Goal: Information Seeking & Learning: Find specific fact

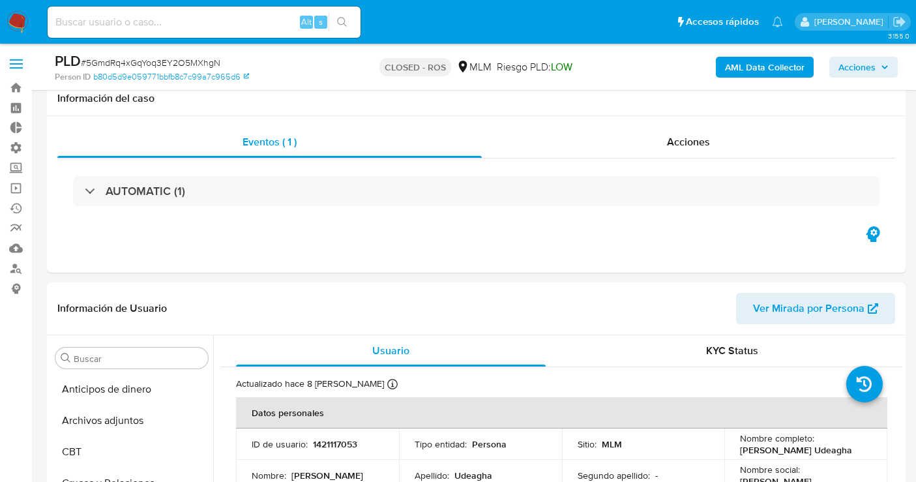
select select "10"
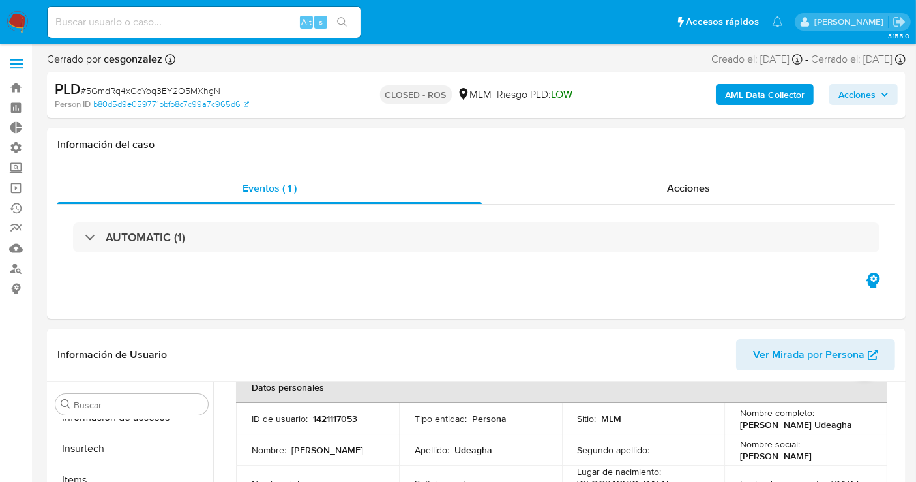
click at [15, 63] on span at bounding box center [16, 64] width 13 height 2
click at [0, 0] on input "checkbox" at bounding box center [0, 0] width 0 height 0
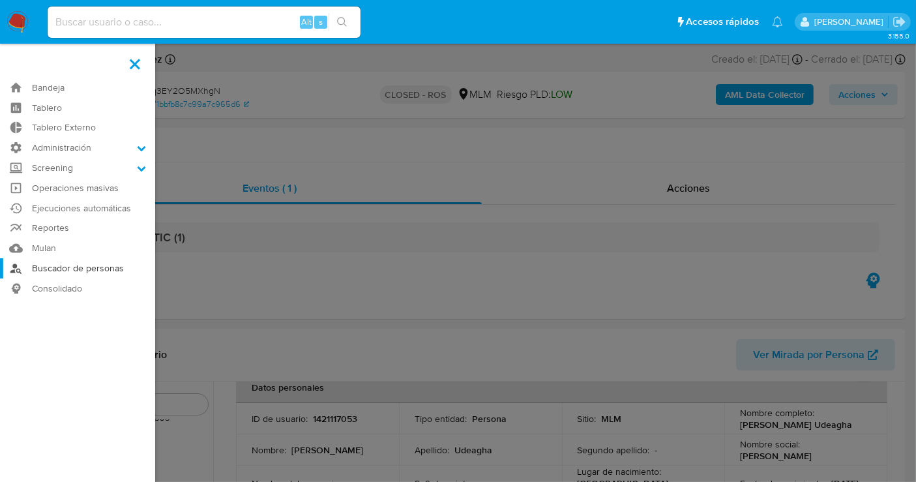
click at [53, 264] on link "Buscador de personas" at bounding box center [77, 268] width 155 height 20
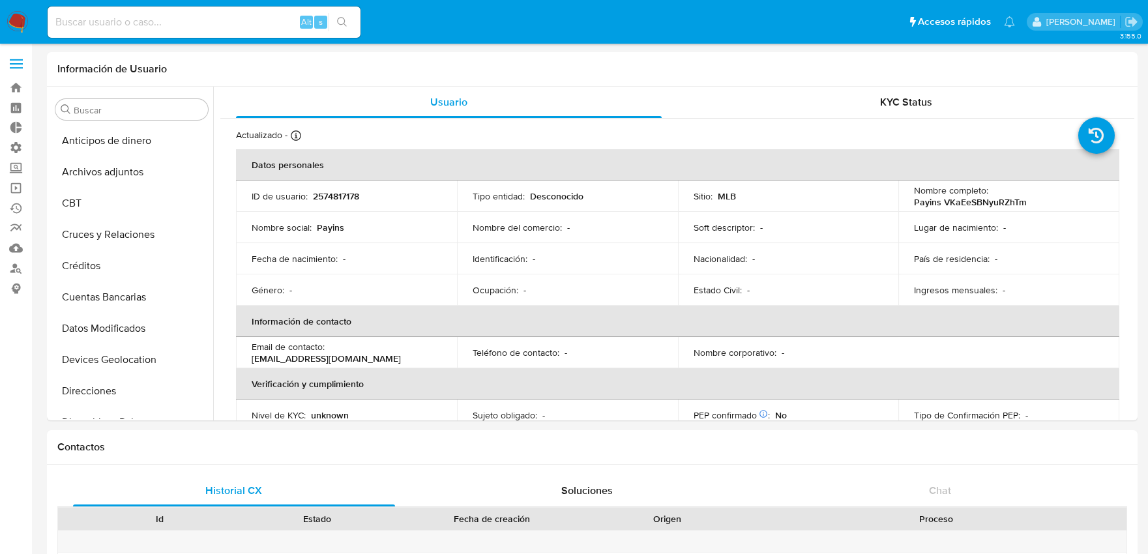
select select "10"
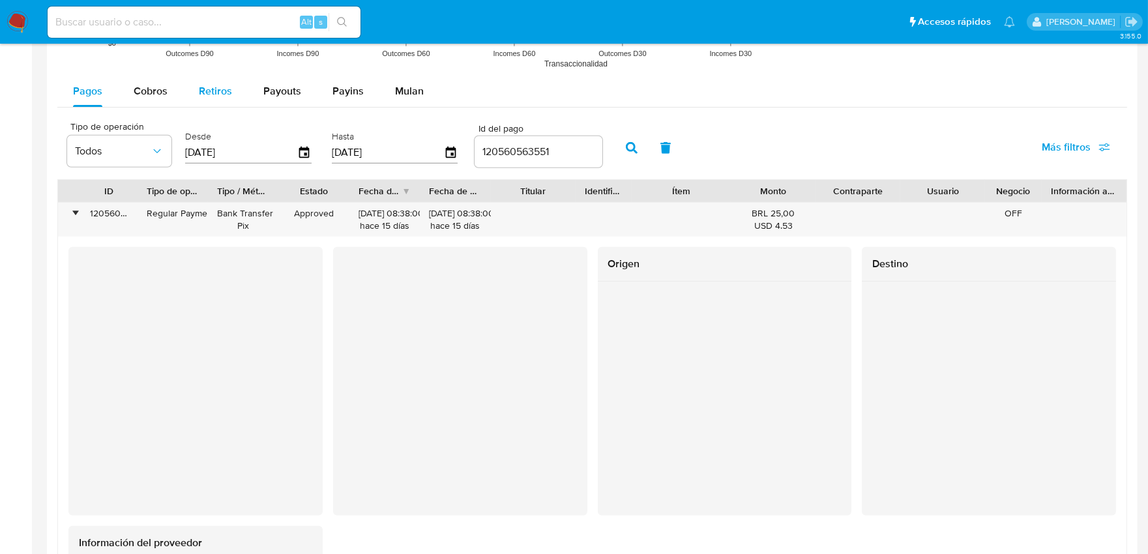
scroll to position [124, 0]
click at [18, 20] on img at bounding box center [18, 22] width 22 height 22
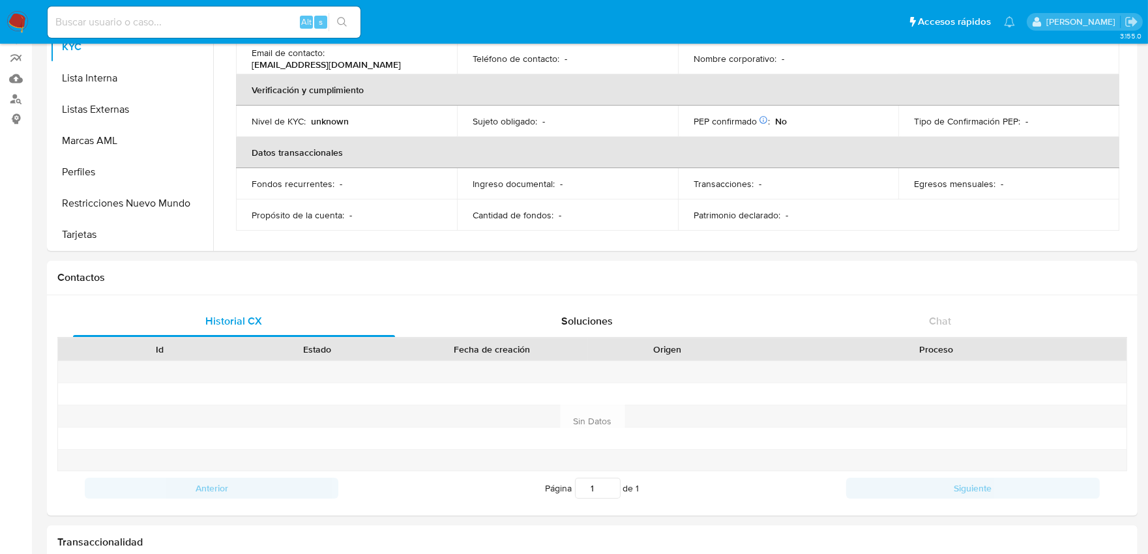
scroll to position [107, 0]
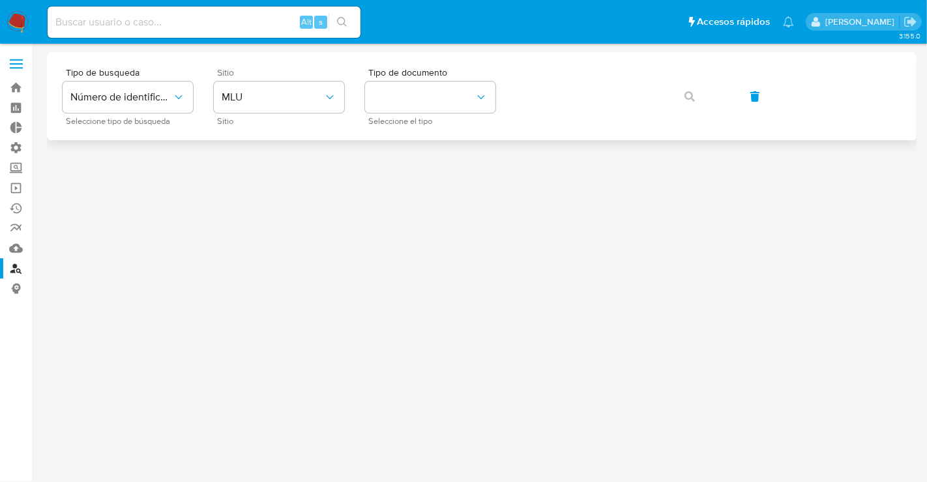
click at [283, 112] on div "Sitio MLU Sitio" at bounding box center [279, 96] width 130 height 57
click at [285, 104] on button "MLU" at bounding box center [279, 96] width 130 height 31
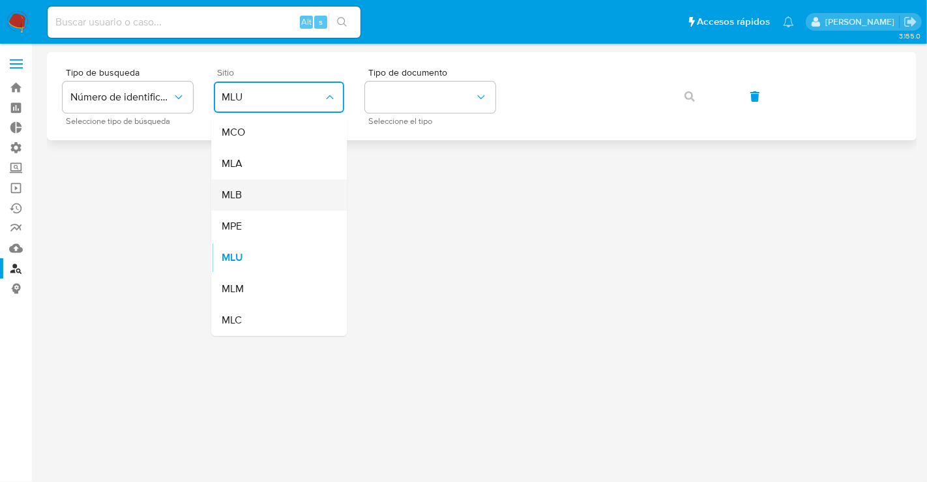
click at [254, 198] on div "MLB" at bounding box center [275, 194] width 107 height 31
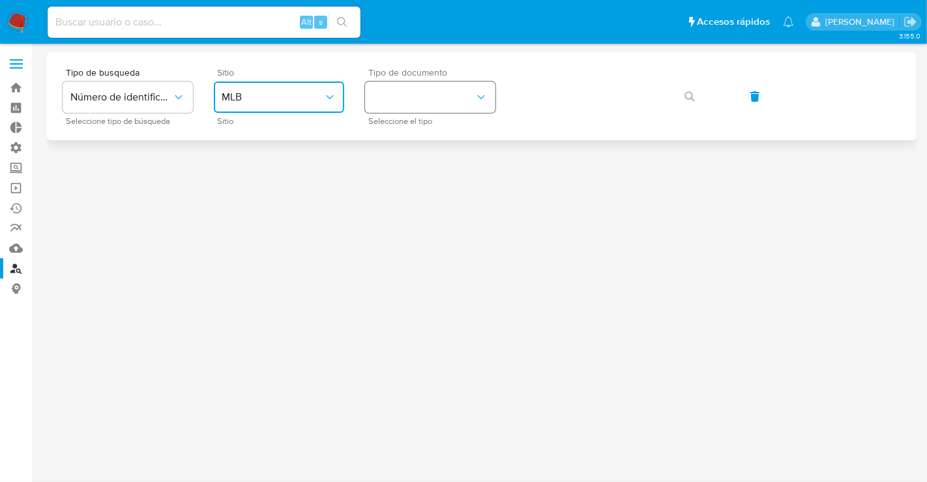
click at [413, 111] on button "identificationType" at bounding box center [430, 96] width 130 height 31
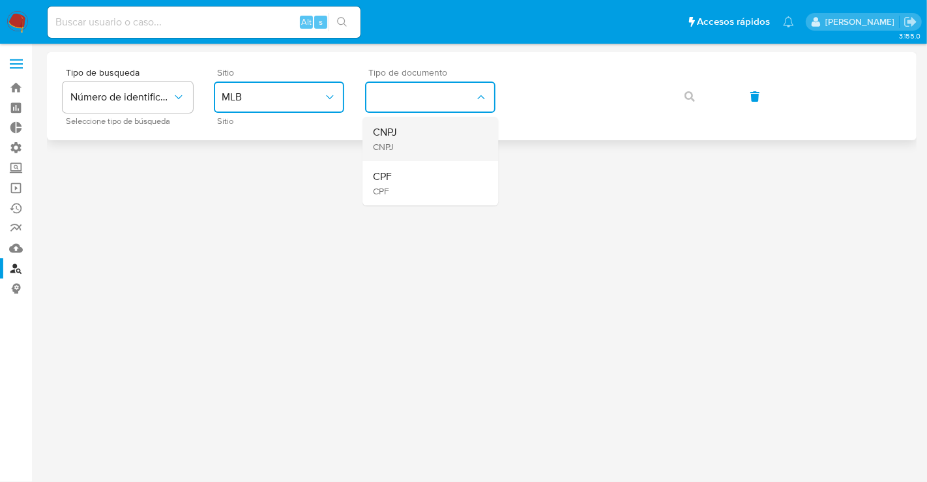
click at [394, 141] on span "CNPJ" at bounding box center [385, 147] width 24 height 12
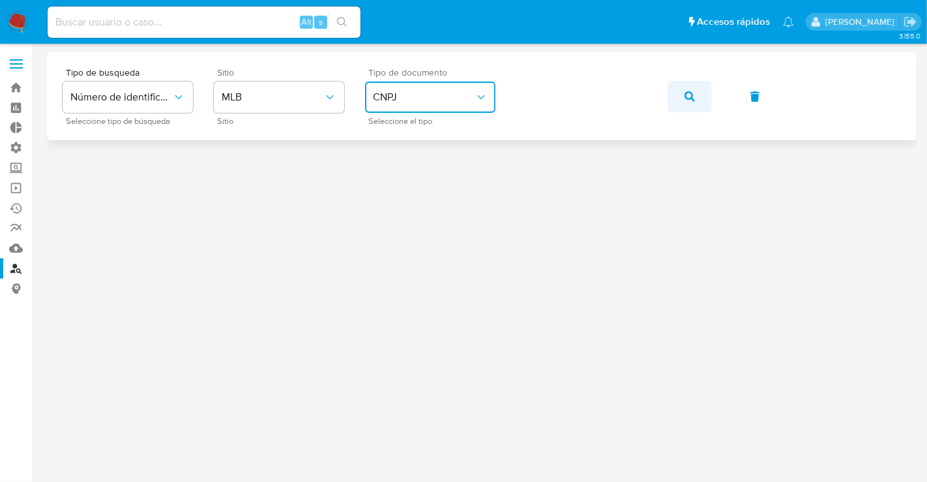
click at [698, 96] on button "button" at bounding box center [689, 96] width 44 height 31
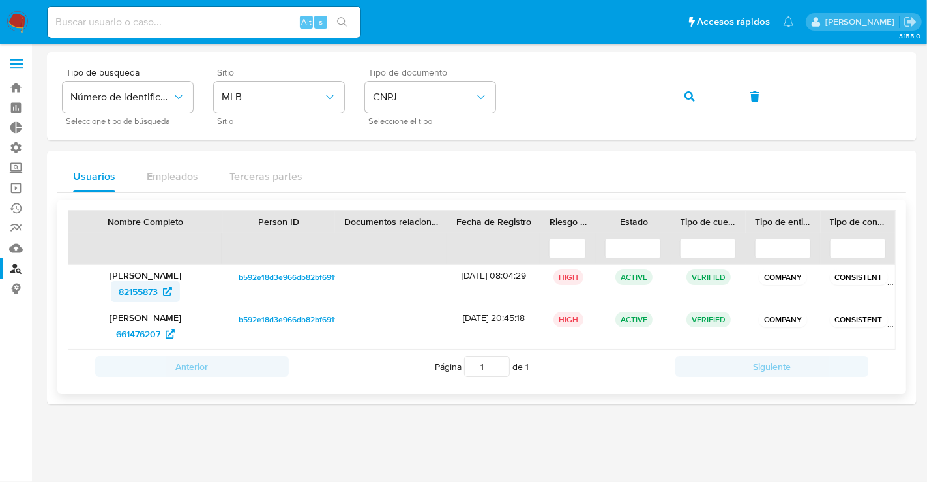
click at [153, 289] on span "82155873" at bounding box center [138, 291] width 39 height 21
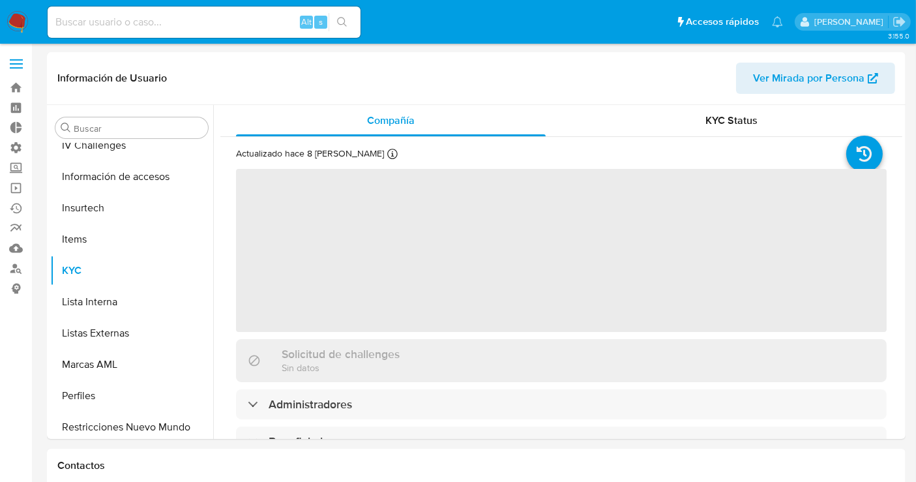
scroll to position [581, 0]
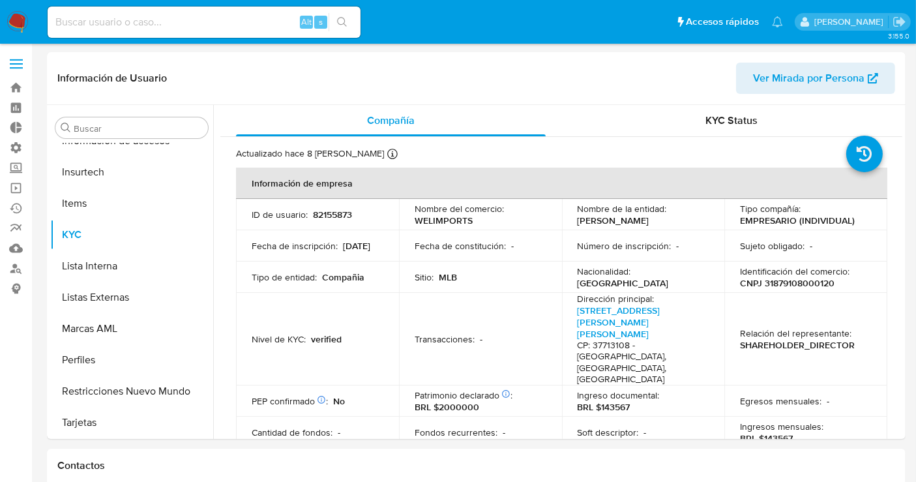
select select "10"
click at [116, 395] on button "Restricciones Nuevo Mundo" at bounding box center [126, 390] width 153 height 31
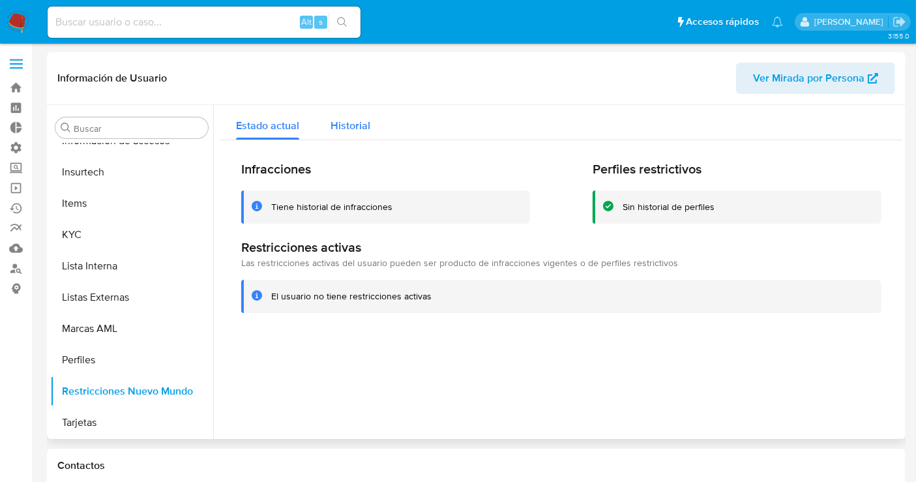
click at [339, 121] on span "Historial" at bounding box center [350, 125] width 40 height 15
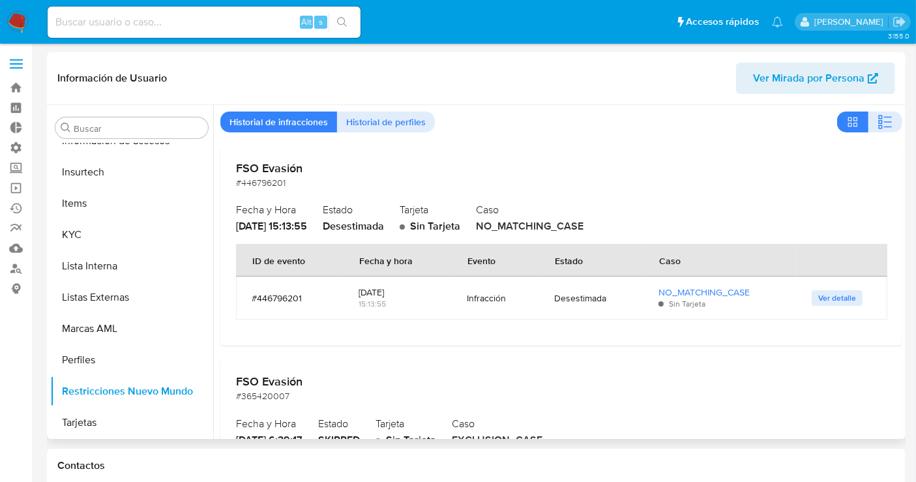
scroll to position [0, 0]
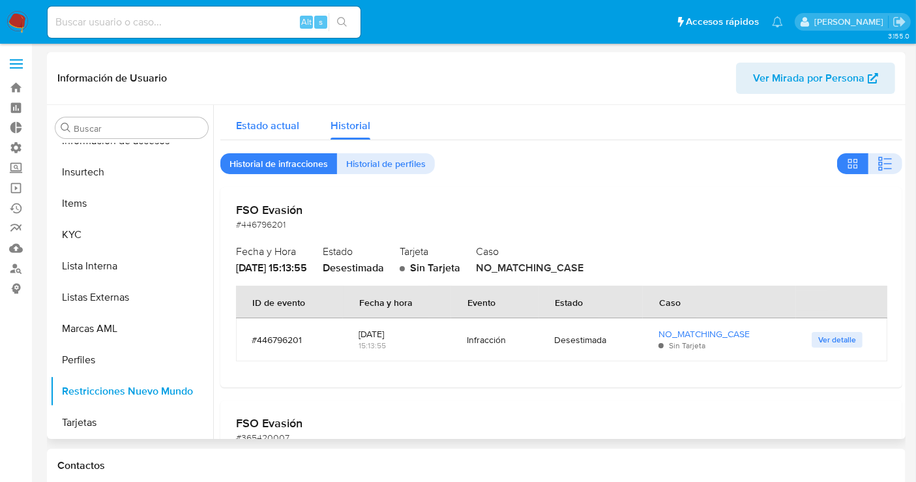
click at [280, 131] on span "Estado actual" at bounding box center [267, 125] width 63 height 15
